Goal: Task Accomplishment & Management: Manage account settings

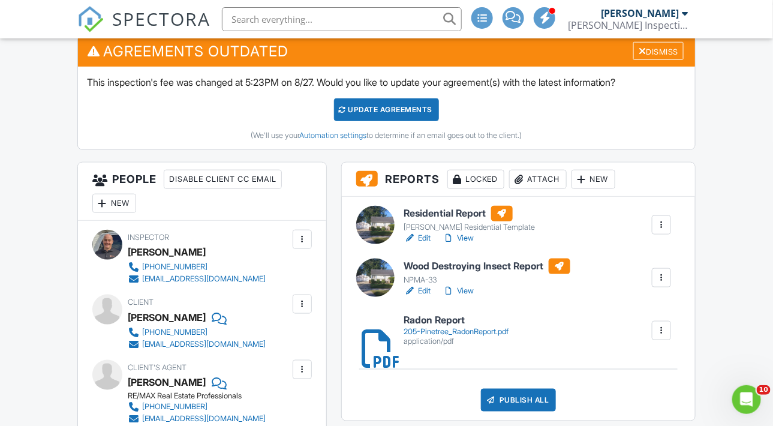
scroll to position [319, 0]
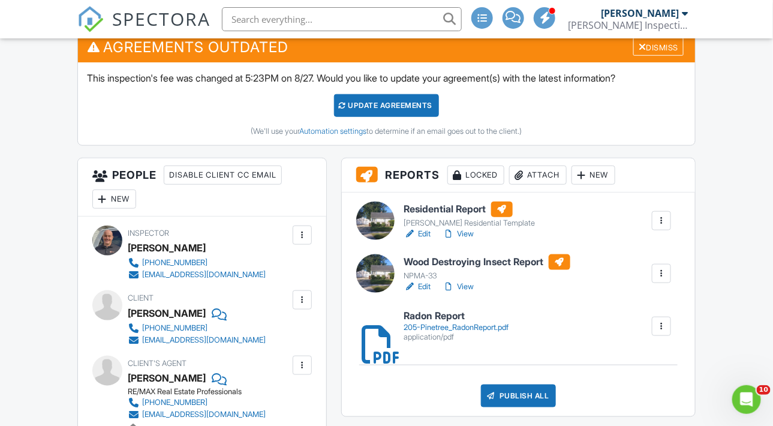
click at [473, 292] on link "View" at bounding box center [458, 286] width 31 height 12
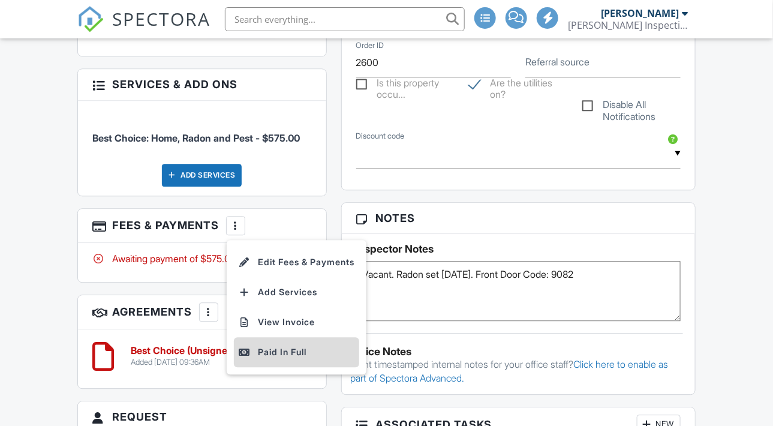
click at [291, 357] on div "Paid In Full" at bounding box center [297, 352] width 116 height 14
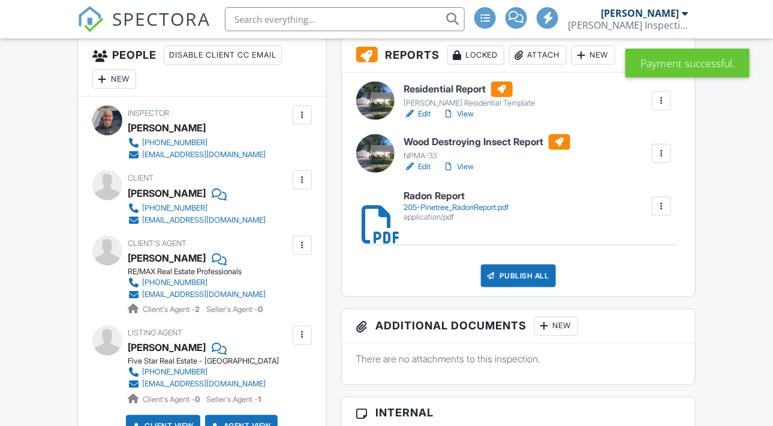
click at [501, 283] on div "Publish All" at bounding box center [518, 275] width 75 height 23
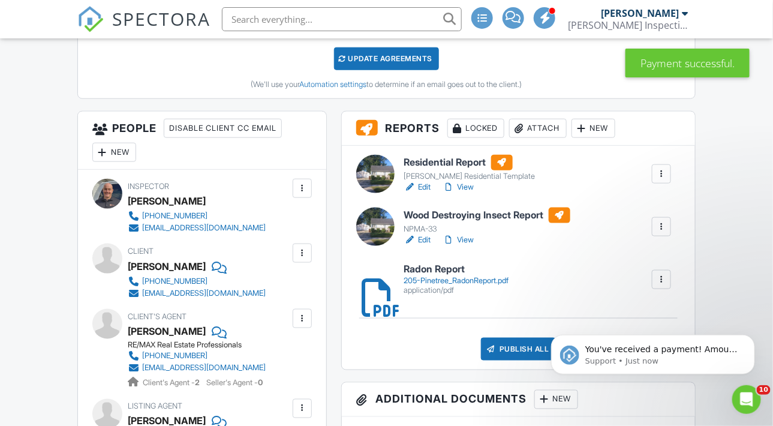
scroll to position [360, 0]
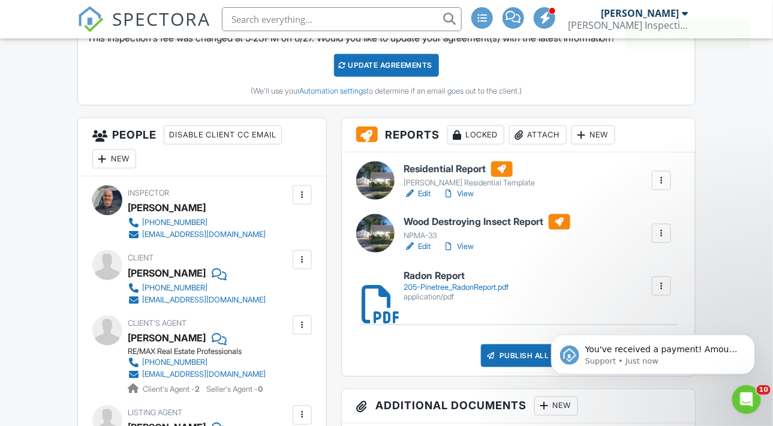
click at [426, 200] on link "Edit" at bounding box center [417, 194] width 27 height 12
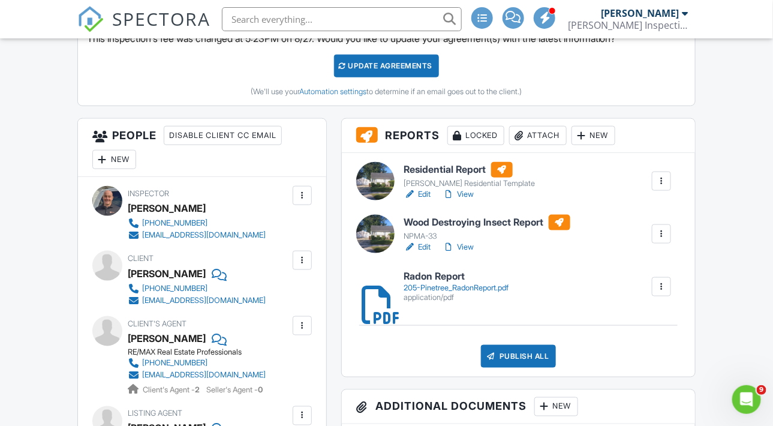
click at [425, 200] on link "Edit" at bounding box center [417, 194] width 27 height 12
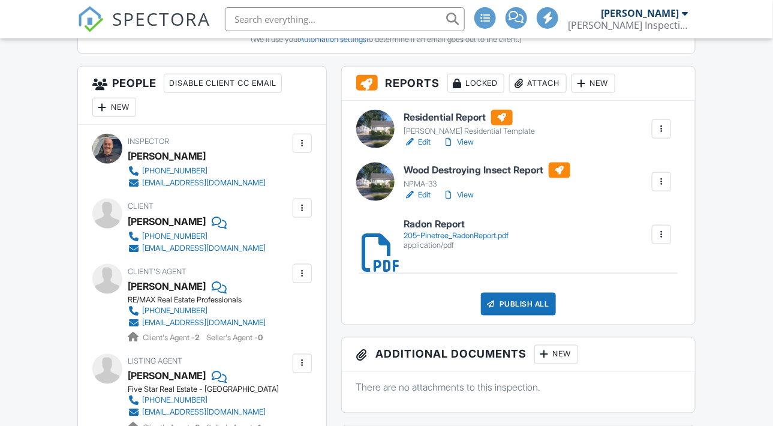
click at [500, 307] on div "Publish All" at bounding box center [518, 303] width 75 height 23
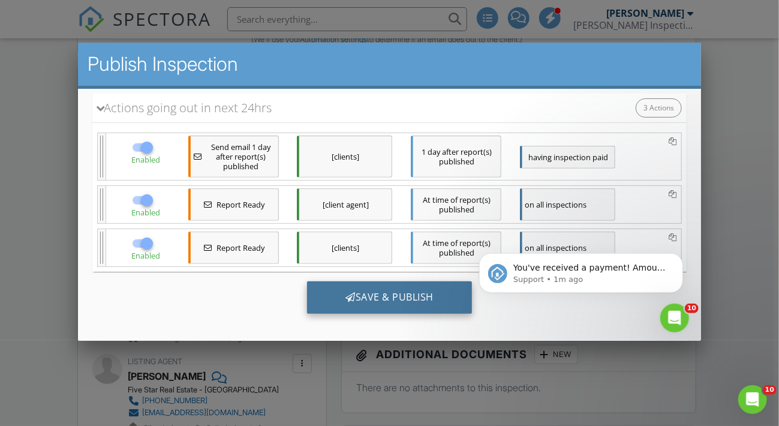
click at [435, 301] on div "Save & Publish" at bounding box center [388, 296] width 165 height 32
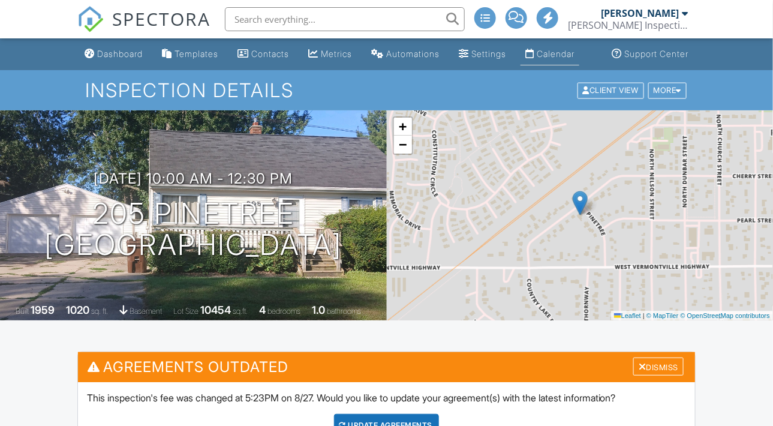
click at [557, 59] on div "Calendar" at bounding box center [555, 54] width 38 height 10
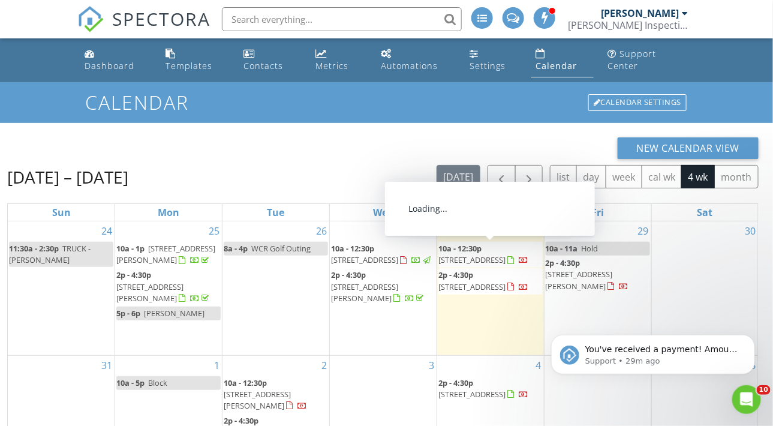
click at [478, 255] on span "[STREET_ADDRESS]" at bounding box center [471, 259] width 67 height 11
